Goal: Transaction & Acquisition: Obtain resource

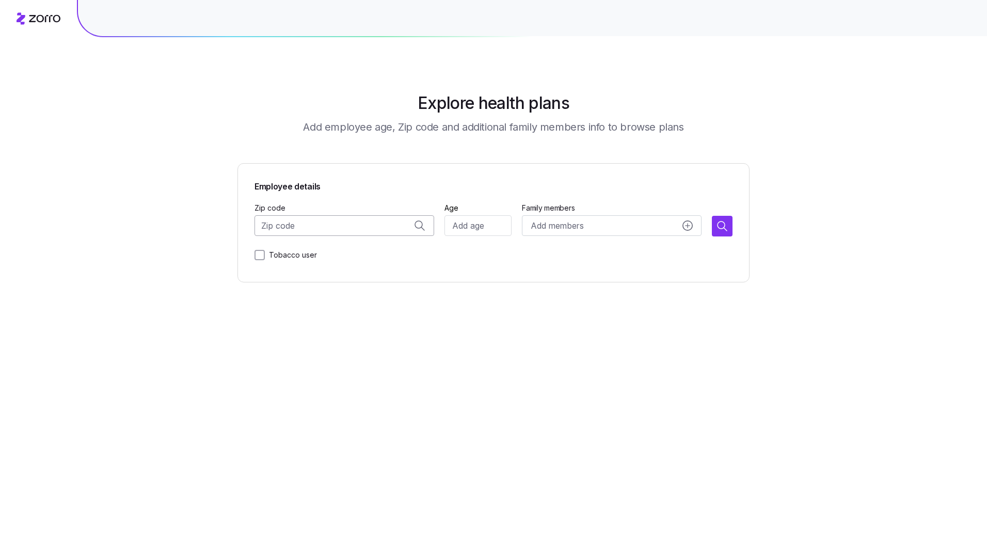
click at [301, 233] on input "Zip code" at bounding box center [345, 225] width 180 height 21
type input "54703"
click at [487, 223] on input "Age" at bounding box center [478, 225] width 67 height 21
type input "39"
click at [718, 226] on icon "button" at bounding box center [721, 225] width 7 height 7
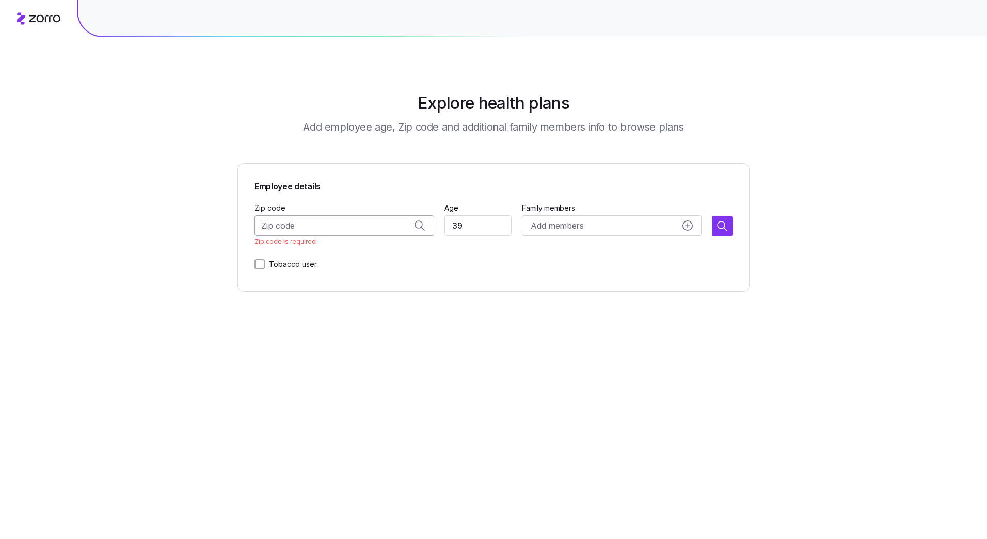
click at [358, 230] on input "Zip code" at bounding box center [345, 225] width 180 height 21
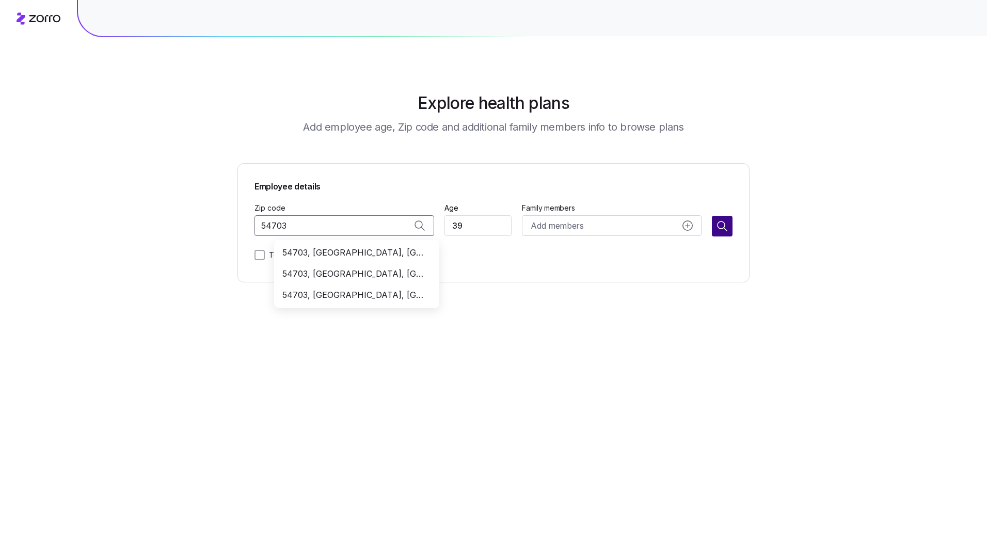
type input "54703"
click at [713, 227] on button "button" at bounding box center [722, 226] width 21 height 21
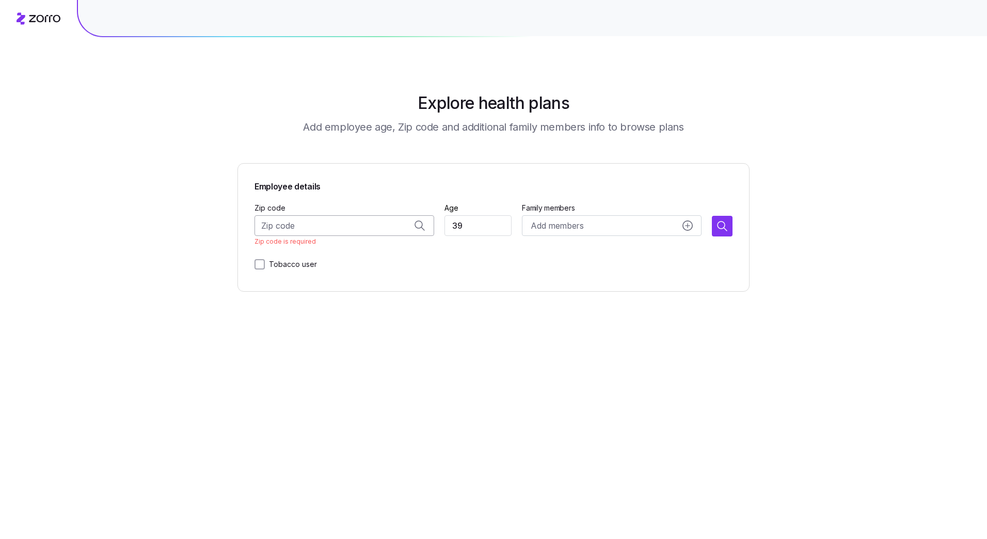
click at [303, 225] on input "Zip code" at bounding box center [345, 225] width 180 height 21
click at [372, 293] on span "54703, [GEOGRAPHIC_DATA], [GEOGRAPHIC_DATA]" at bounding box center [354, 295] width 145 height 13
type input "54703, [GEOGRAPHIC_DATA], [GEOGRAPHIC_DATA]"
click at [746, 226] on div "Employee details Zip code 54703, [GEOGRAPHIC_DATA], [GEOGRAPHIC_DATA] Age [DEMO…" at bounding box center [494, 222] width 512 height 119
click at [718, 228] on icon "button" at bounding box center [722, 226] width 12 height 12
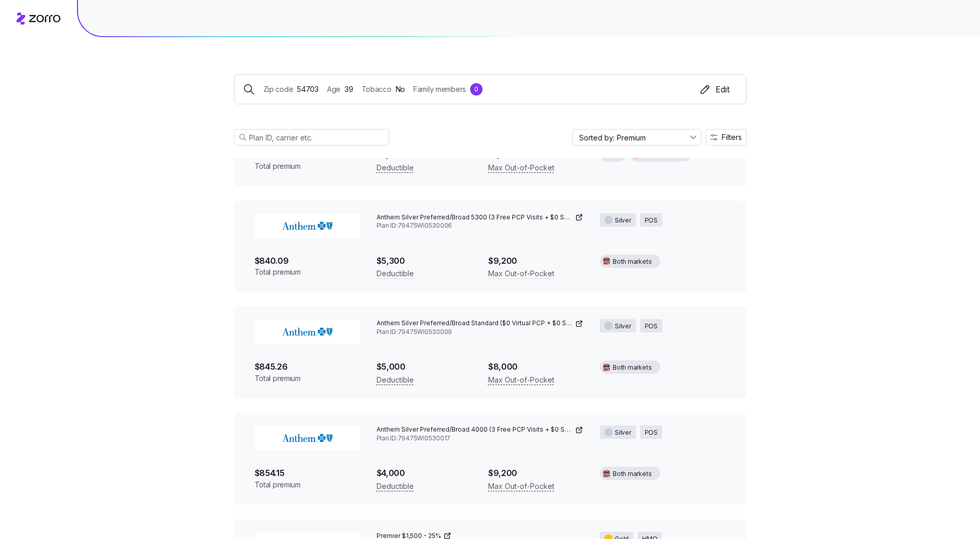
scroll to position [2892, 0]
click at [283, 378] on span "Total premium" at bounding box center [307, 378] width 105 height 10
